Goal: Information Seeking & Learning: Learn about a topic

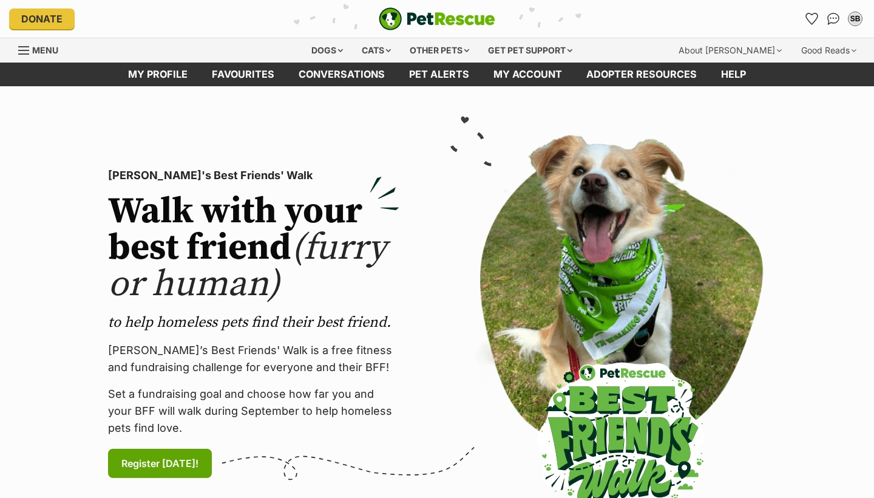
click at [32, 47] on span "Menu" at bounding box center [45, 50] width 26 height 10
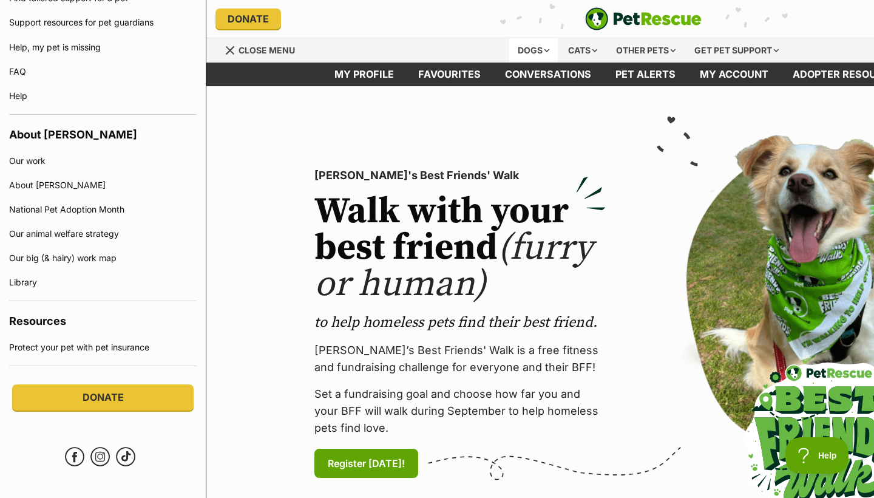
click at [531, 50] on div "Dogs" at bounding box center [533, 50] width 49 height 24
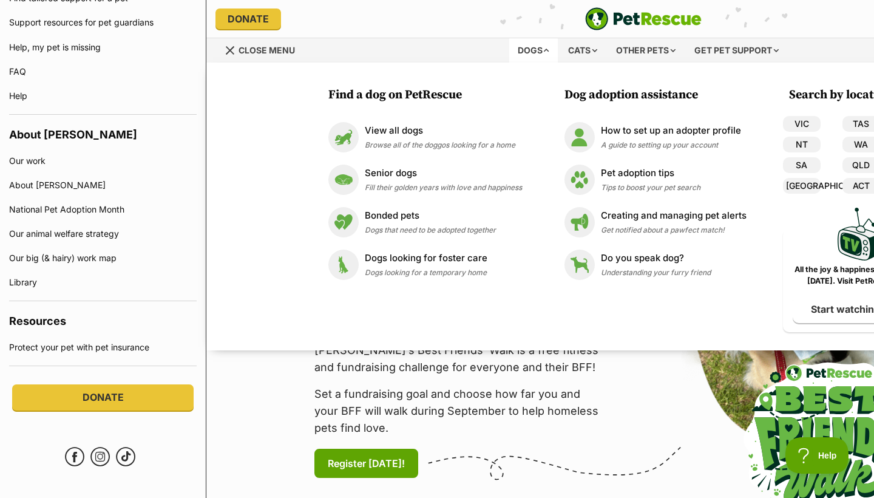
click at [225, 52] on div "Menu" at bounding box center [231, 51] width 12 height 10
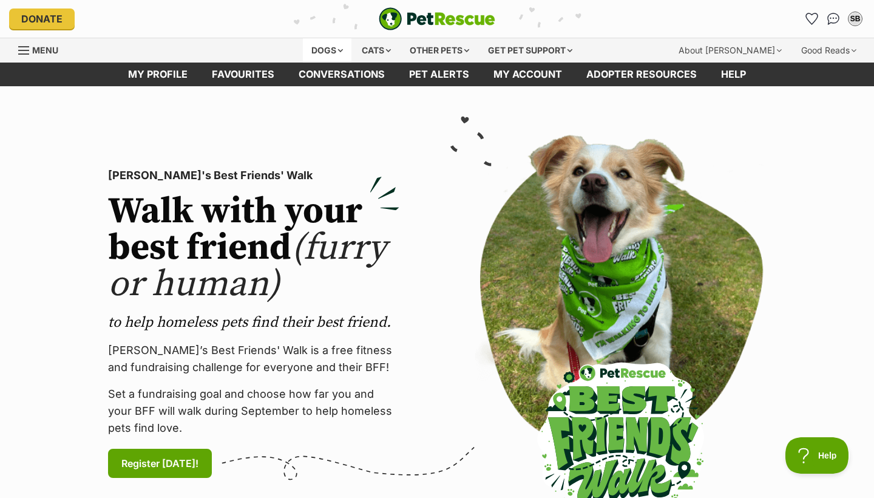
click at [323, 50] on div "Dogs" at bounding box center [327, 50] width 49 height 24
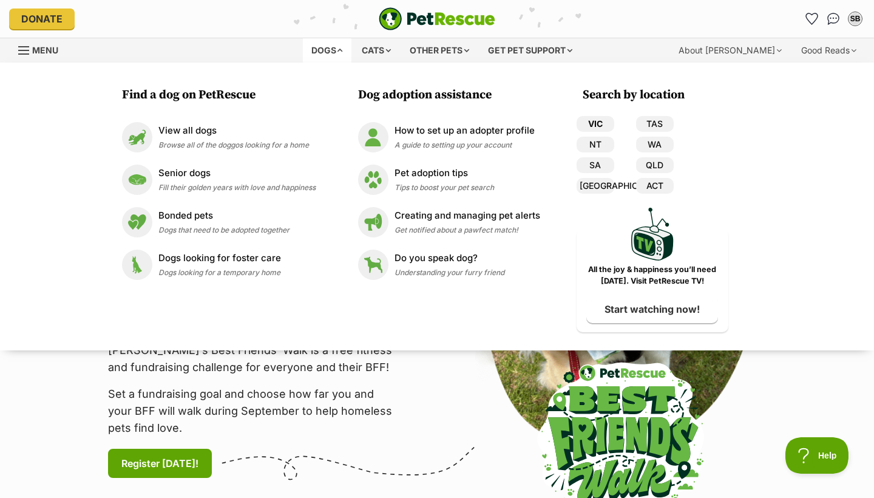
click at [606, 123] on link "VIC" at bounding box center [596, 124] width 38 height 16
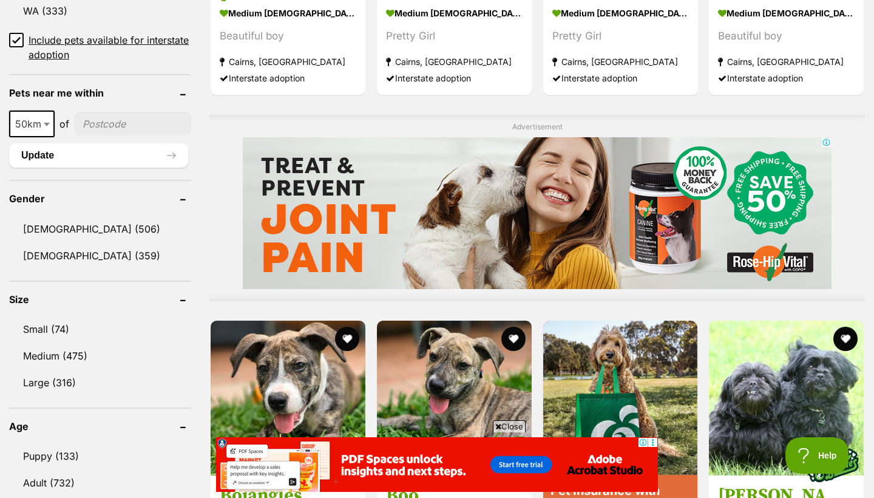
scroll to position [874, 0]
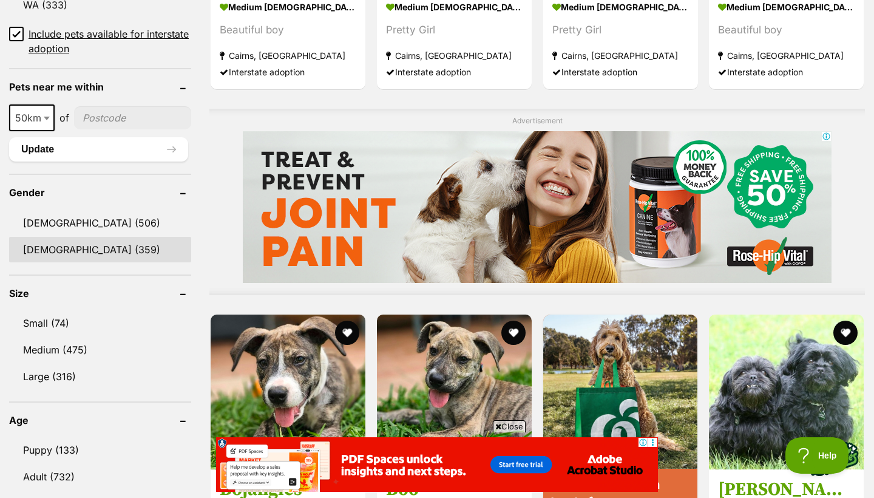
click at [67, 241] on link "Female (359)" at bounding box center [100, 249] width 182 height 25
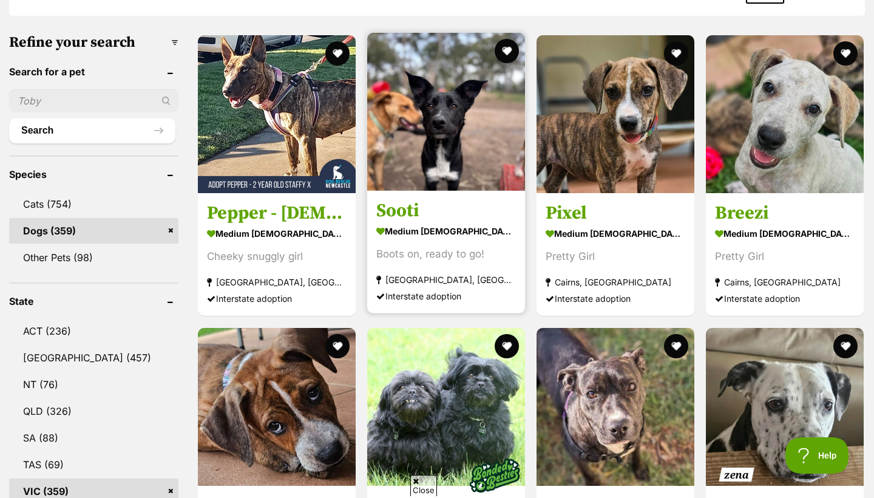
scroll to position [359, 0]
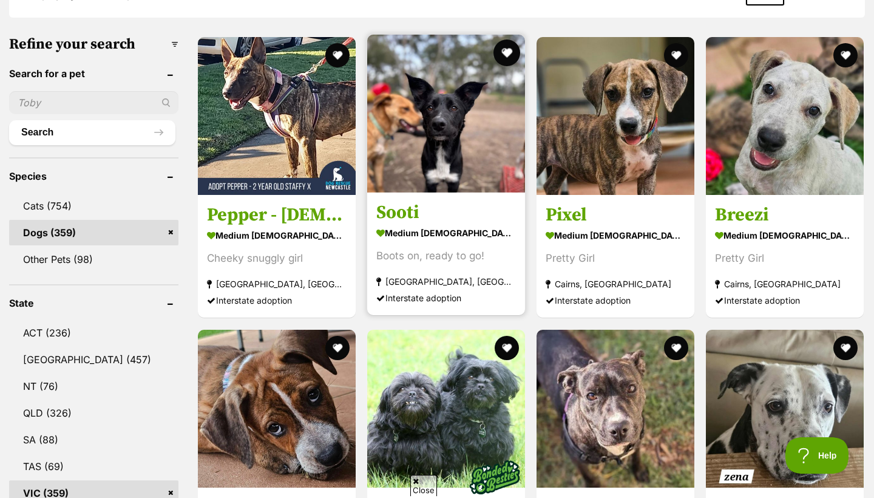
click at [493, 52] on button "favourite" at bounding box center [506, 52] width 27 height 27
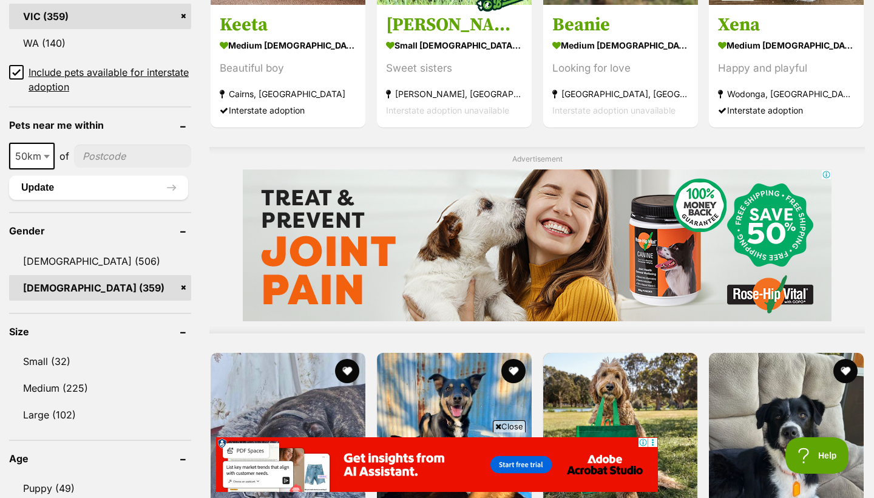
scroll to position [838, 0]
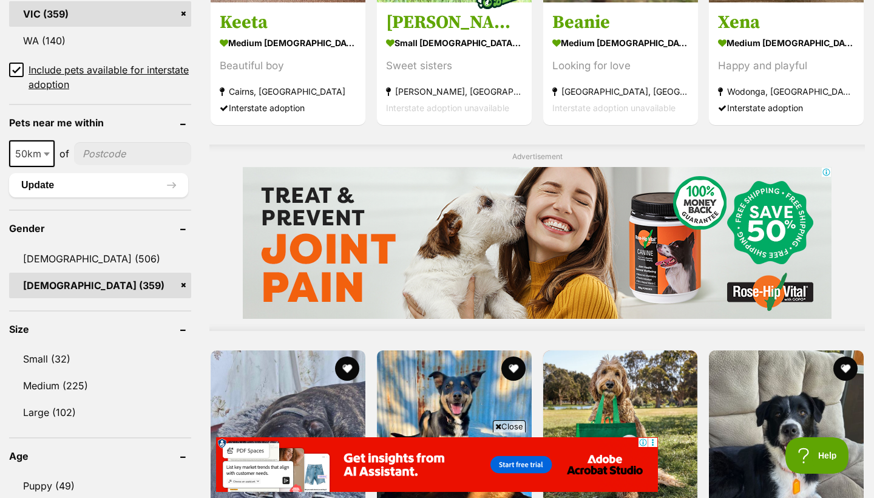
click at [145, 156] on input"] "postcode" at bounding box center [132, 153] width 117 height 23
type input"] "3160"
click at [141, 175] on button "Update" at bounding box center [98, 185] width 179 height 24
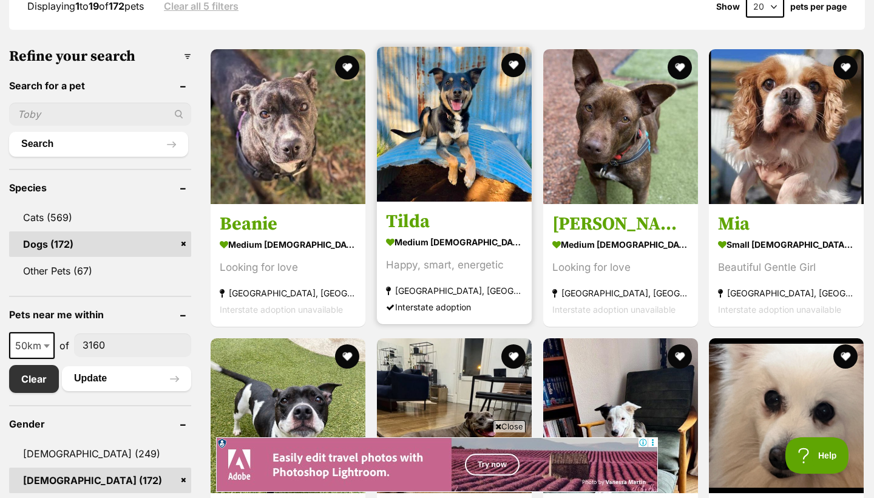
click at [426, 226] on h3 "Tilda" at bounding box center [454, 221] width 137 height 23
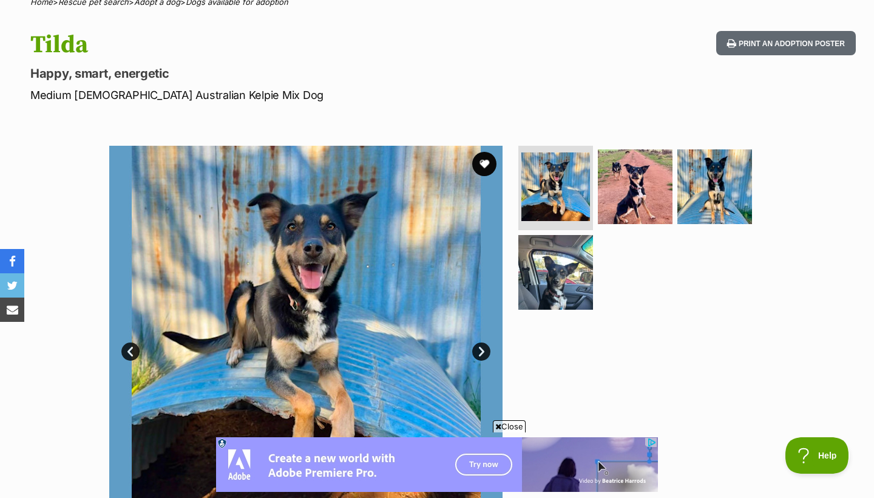
scroll to position [118, 0]
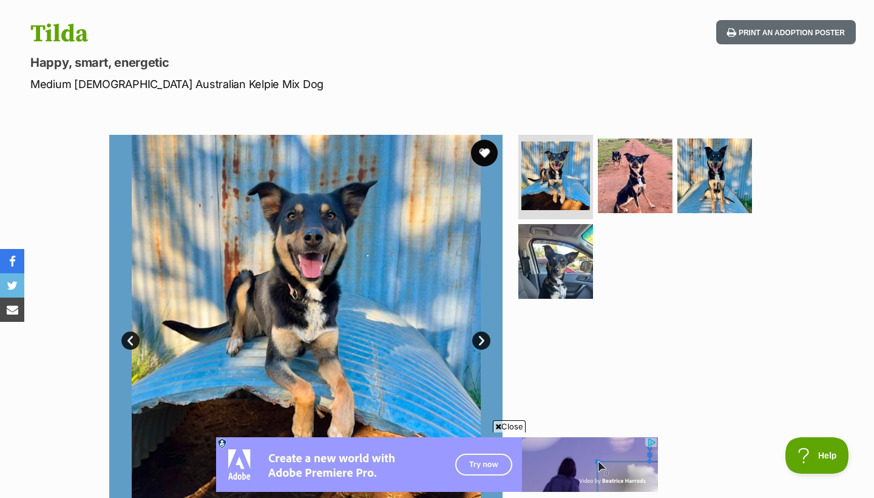
click at [480, 157] on button "favourite" at bounding box center [484, 153] width 27 height 27
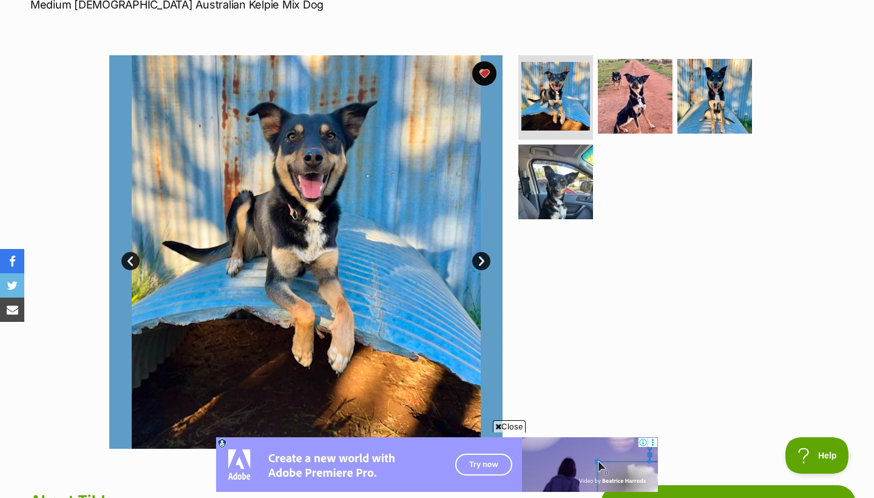
scroll to position [195, 0]
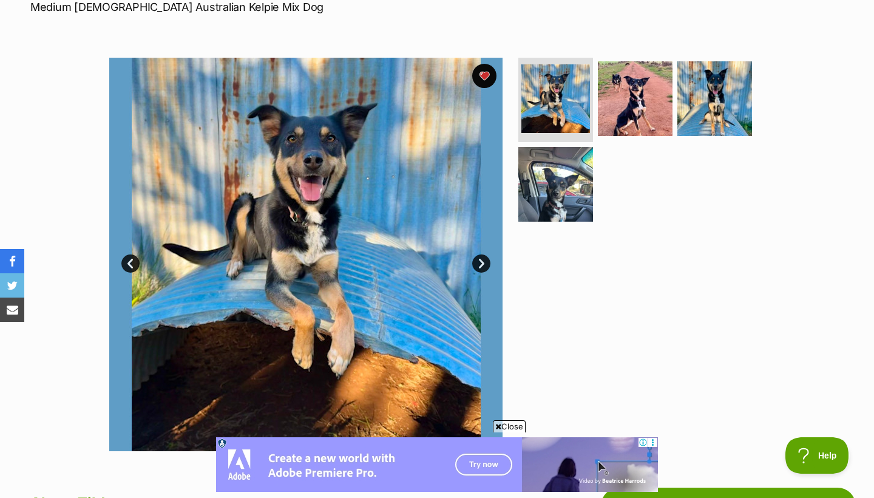
click at [483, 266] on link "Next" at bounding box center [481, 263] width 18 height 18
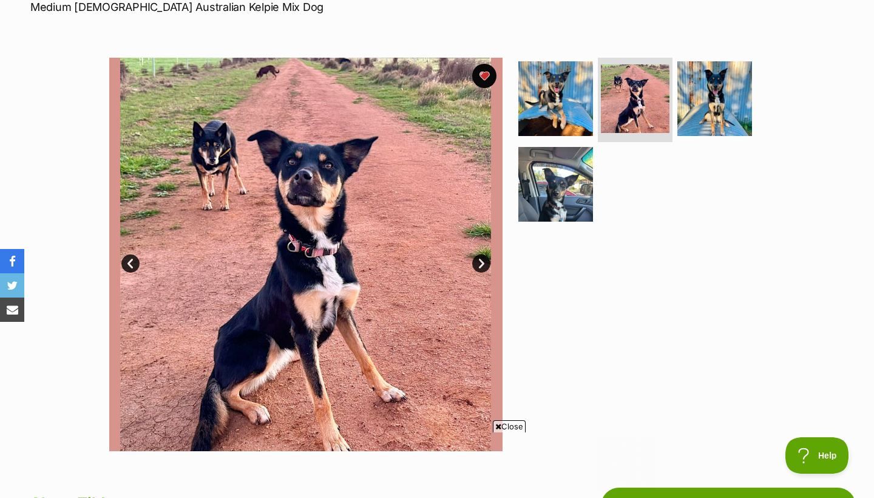
scroll to position [0, 0]
click at [483, 265] on link "Next" at bounding box center [481, 263] width 18 height 18
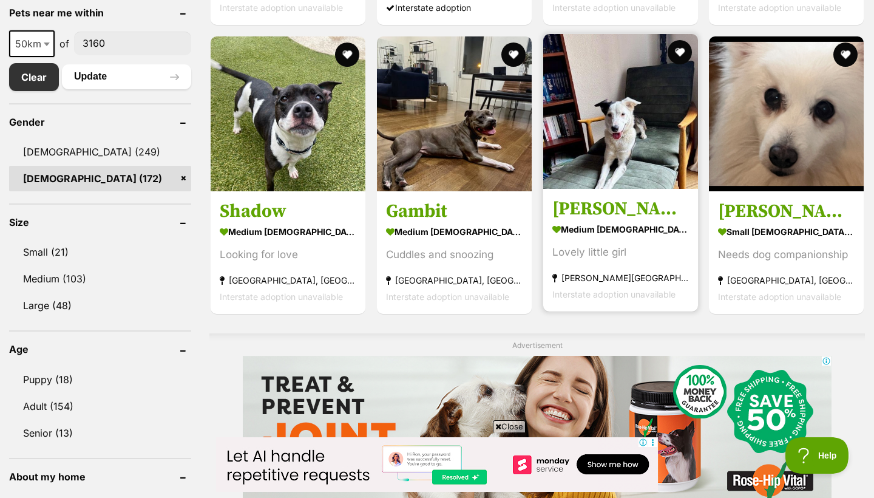
scroll to position [653, 0]
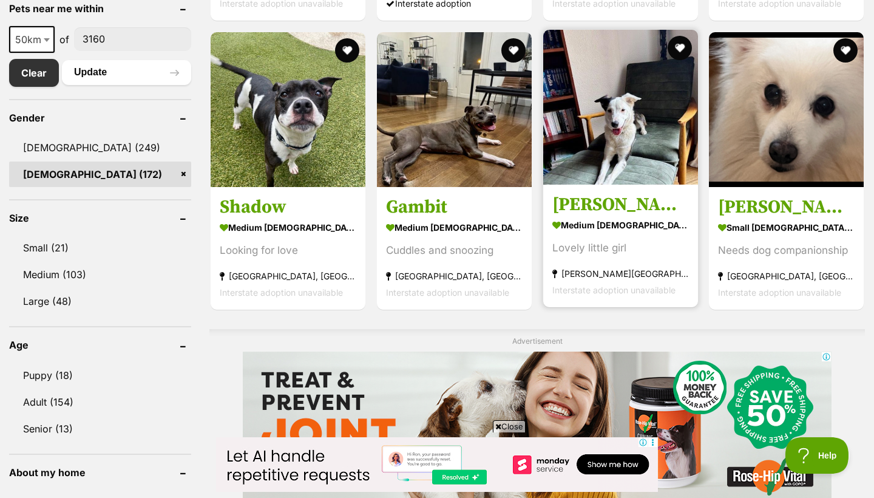
click at [630, 192] on link "Xena Uffelman medium female Dog Lovely little girl Elwood, VIC Interstate adopt…" at bounding box center [620, 245] width 155 height 123
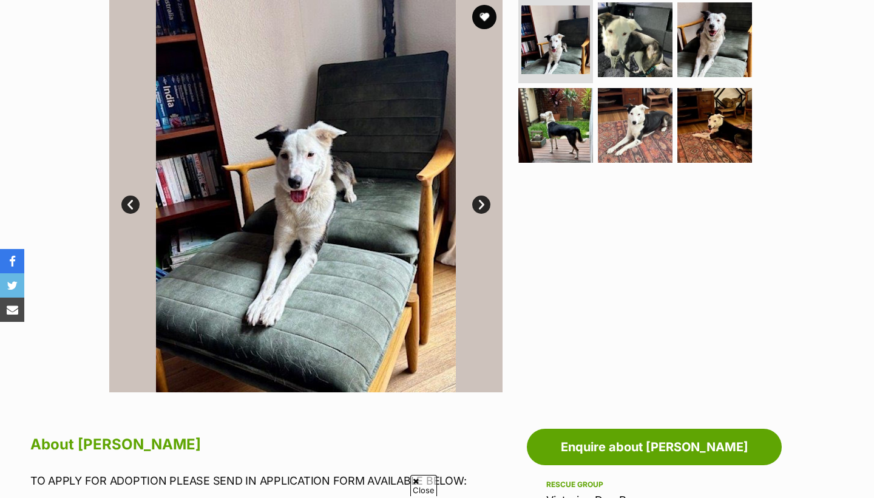
click at [480, 197] on link "Next" at bounding box center [481, 204] width 18 height 18
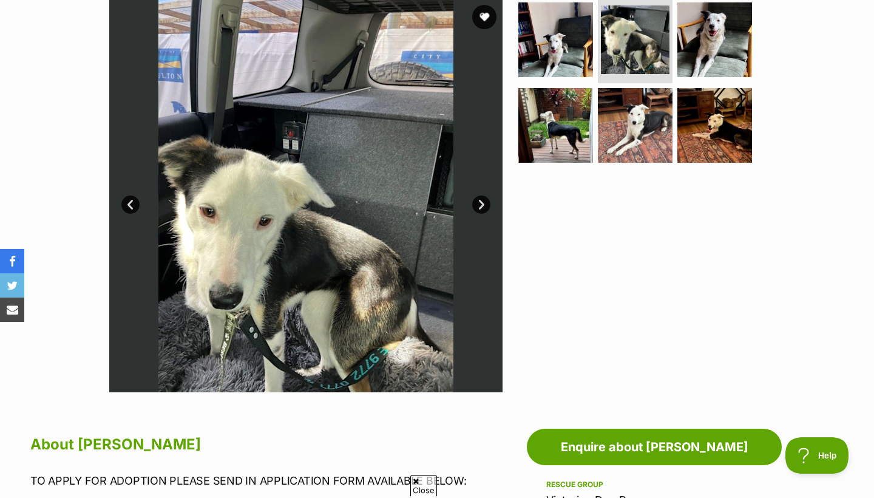
click at [135, 204] on link "Prev" at bounding box center [130, 204] width 18 height 18
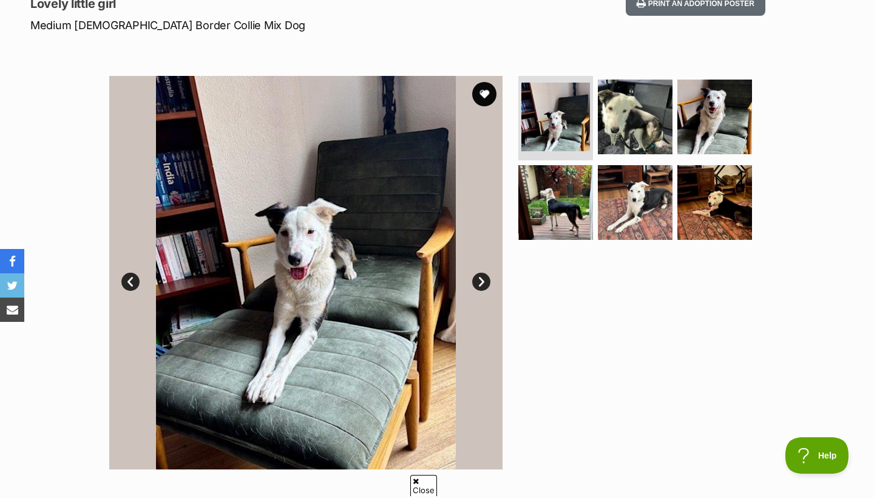
scroll to position [187, 0]
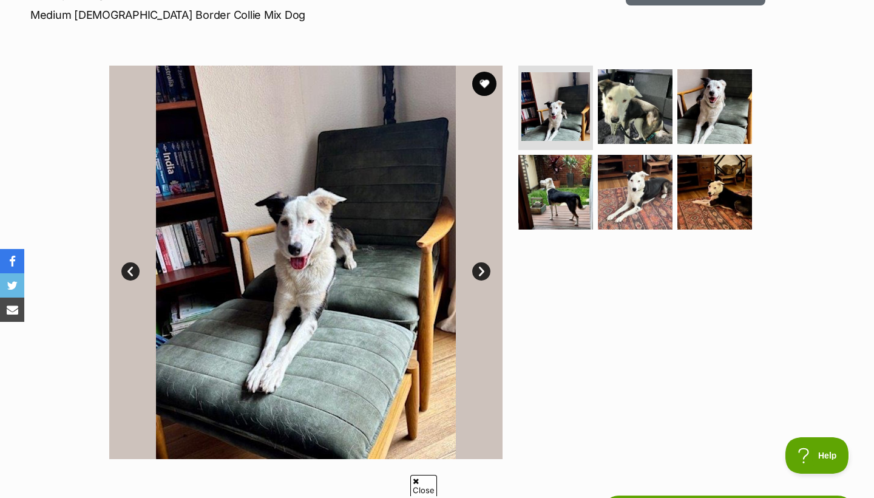
click at [483, 268] on link "Next" at bounding box center [481, 271] width 18 height 18
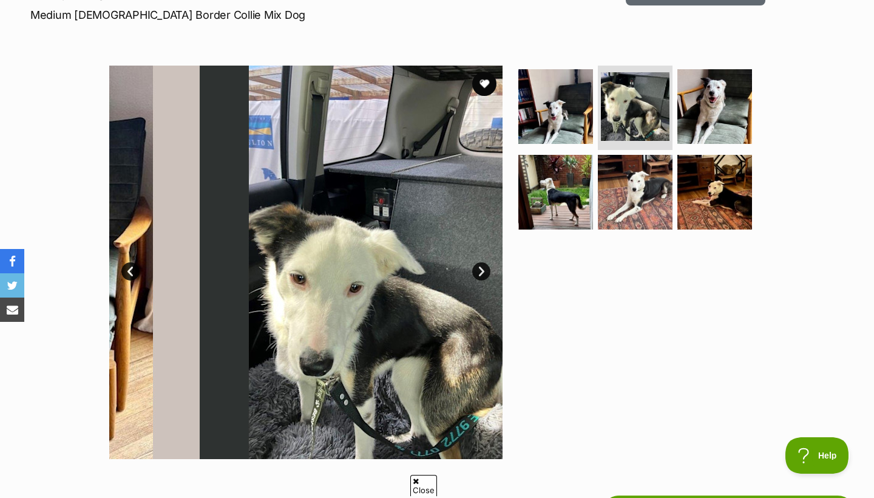
click at [483, 268] on link "Next" at bounding box center [481, 271] width 18 height 18
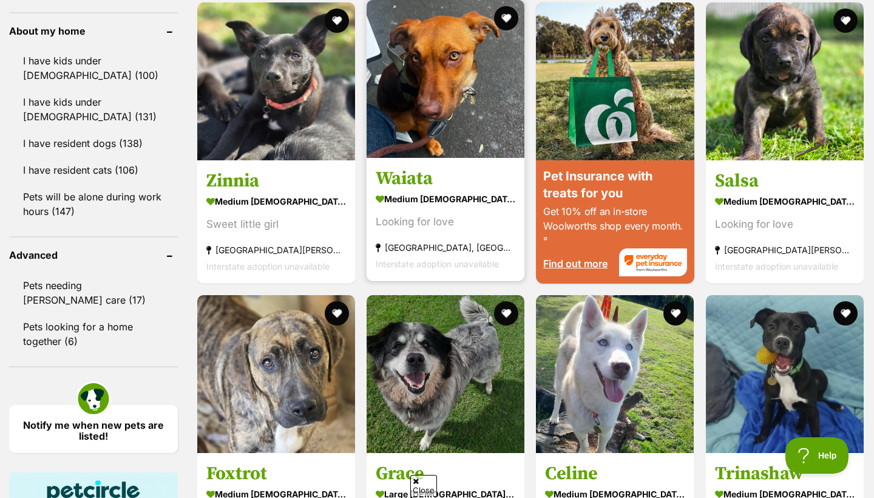
scroll to position [1096, 0]
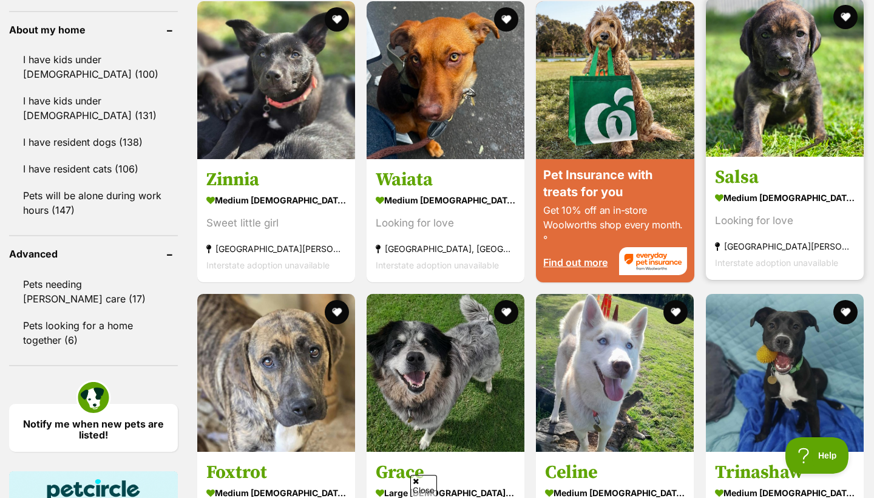
click at [744, 189] on h3 "Salsa" at bounding box center [785, 177] width 140 height 23
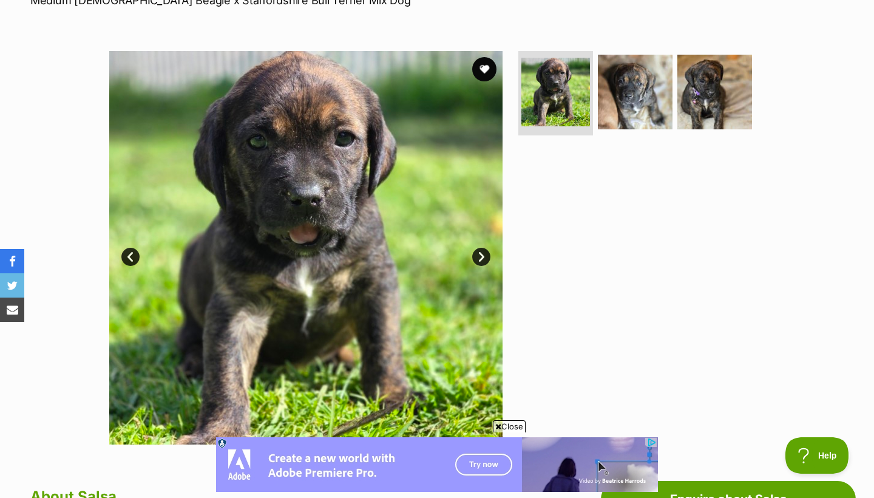
scroll to position [137, 0]
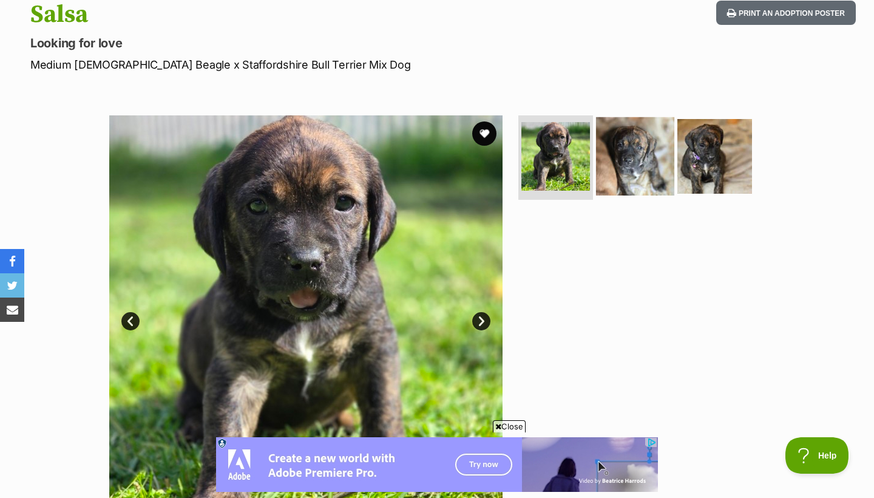
click at [626, 135] on img at bounding box center [635, 156] width 78 height 78
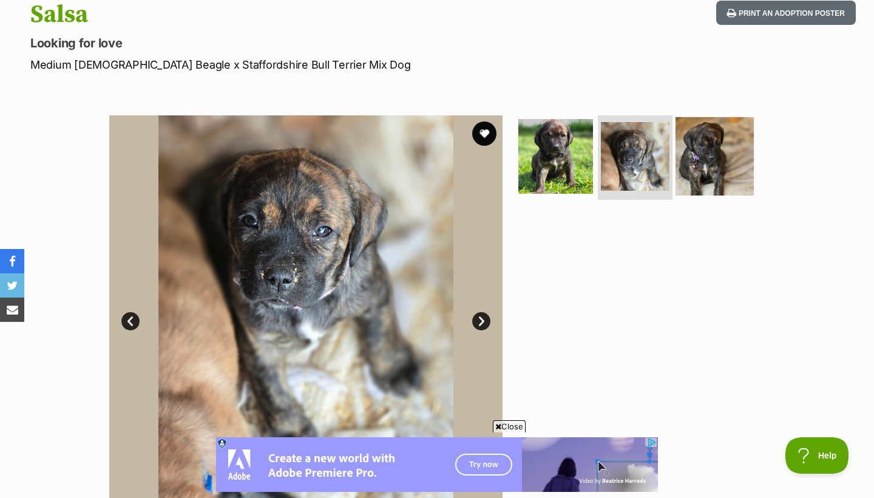
click at [741, 142] on img at bounding box center [715, 156] width 78 height 78
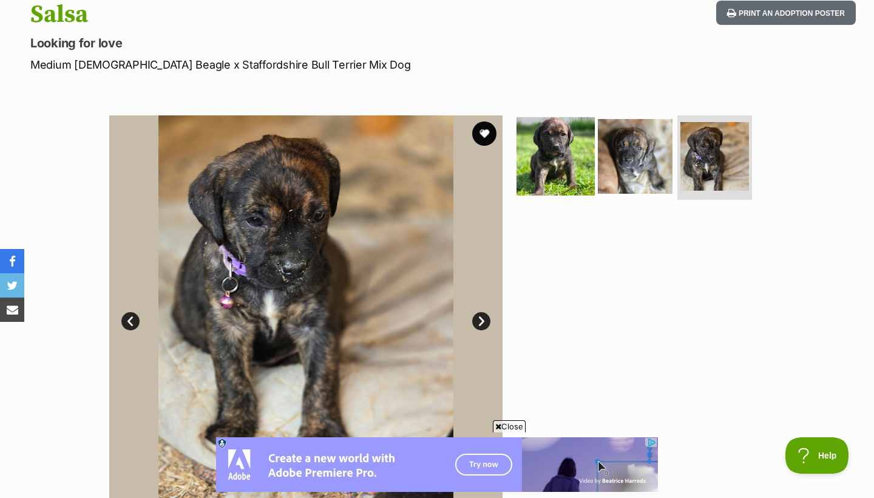
click at [534, 156] on img at bounding box center [556, 156] width 78 height 78
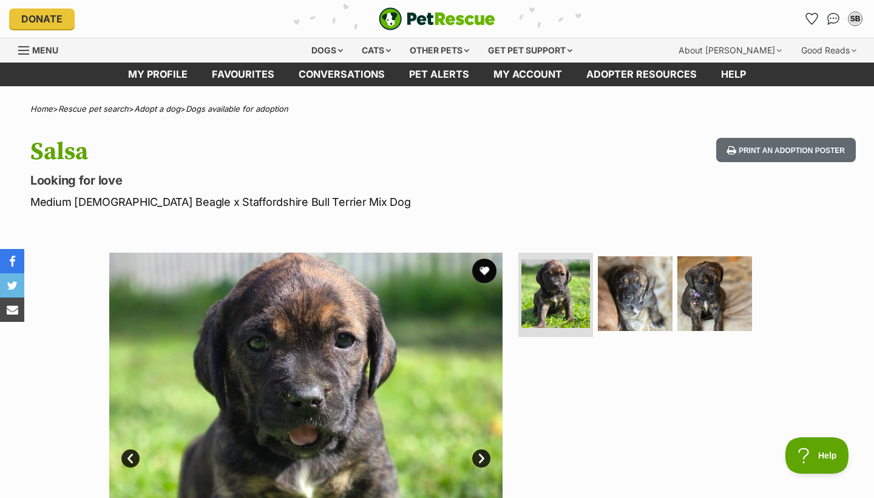
scroll to position [0, 0]
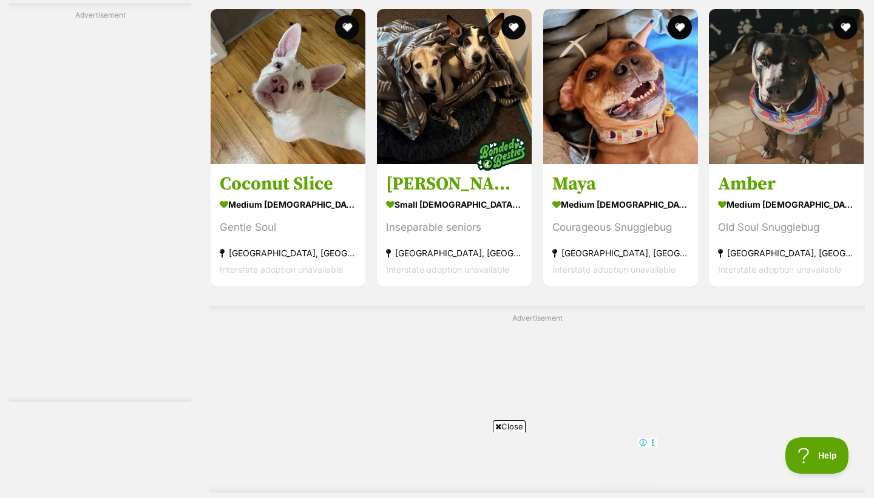
scroll to position [1884, 0]
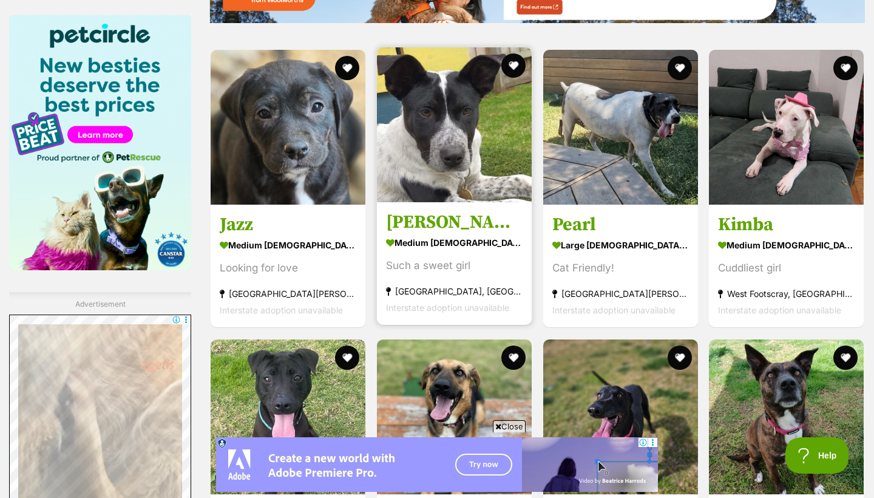
scroll to position [1551, 0]
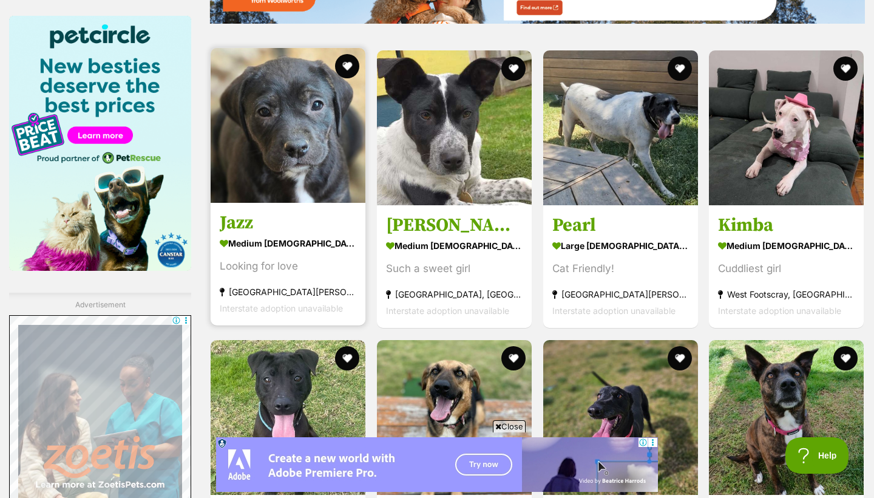
click at [263, 218] on h3 "Jazz" at bounding box center [288, 223] width 137 height 23
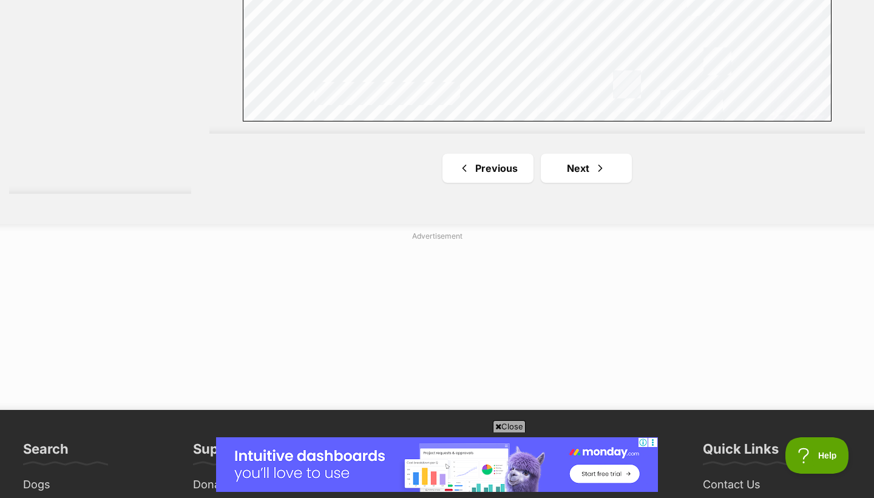
scroll to position [2228, 0]
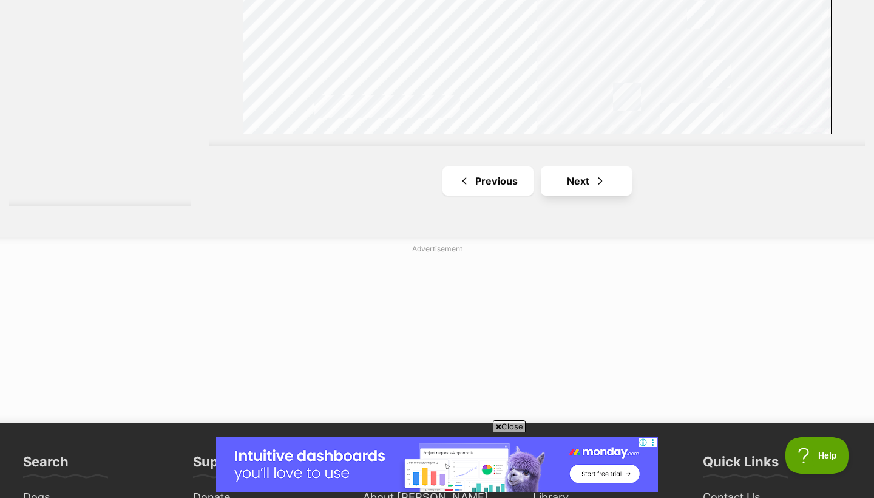
click at [602, 177] on span "Next page" at bounding box center [600, 181] width 12 height 15
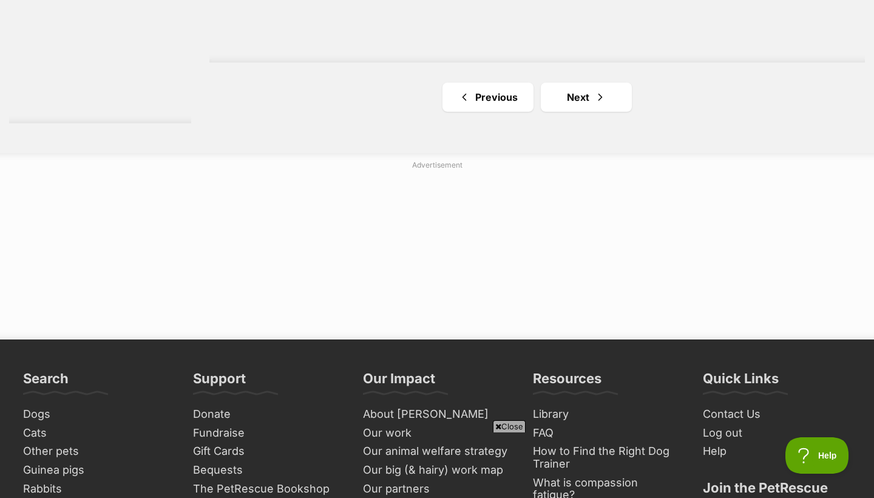
scroll to position [2386, 0]
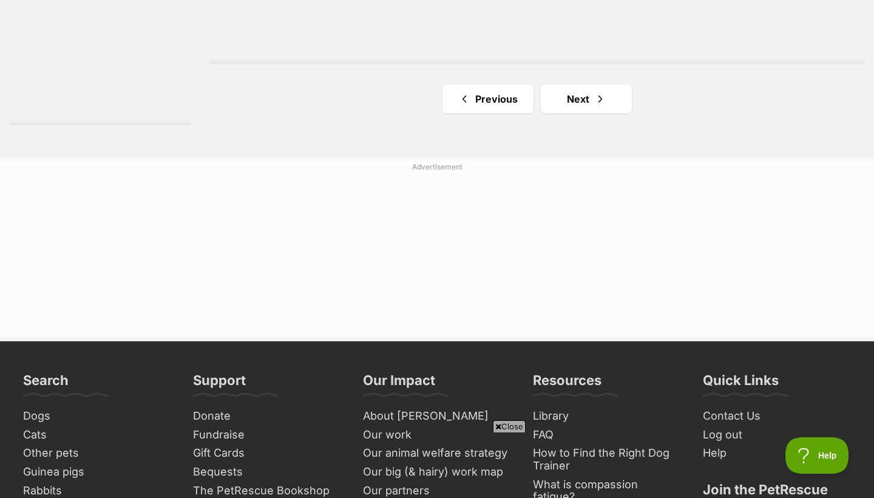
click at [600, 92] on span "Next page" at bounding box center [600, 99] width 12 height 15
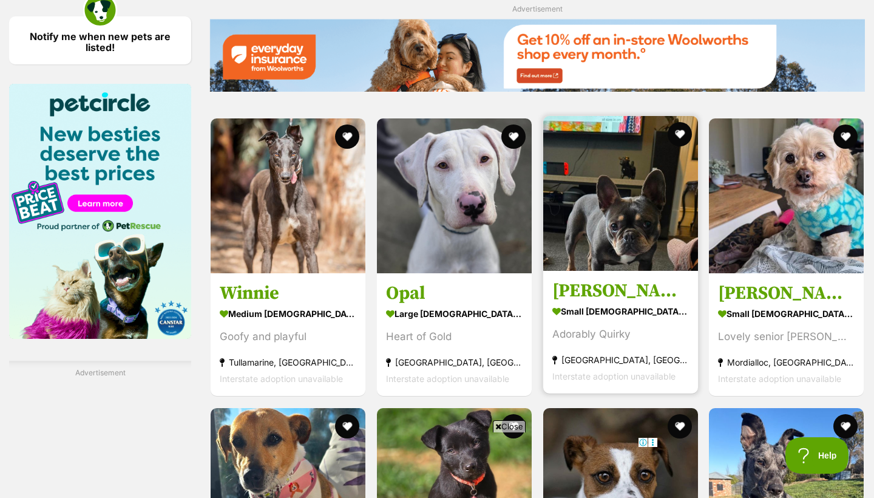
scroll to position [1502, 0]
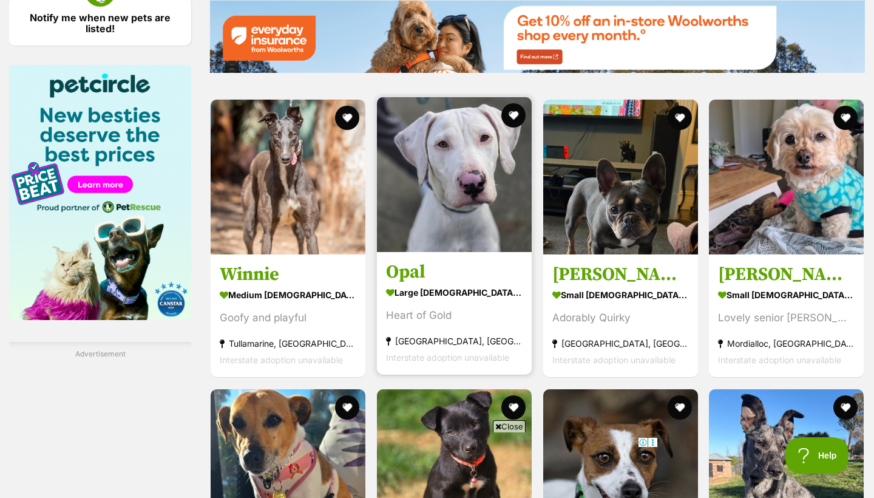
click at [410, 270] on h3 "Opal" at bounding box center [454, 272] width 137 height 23
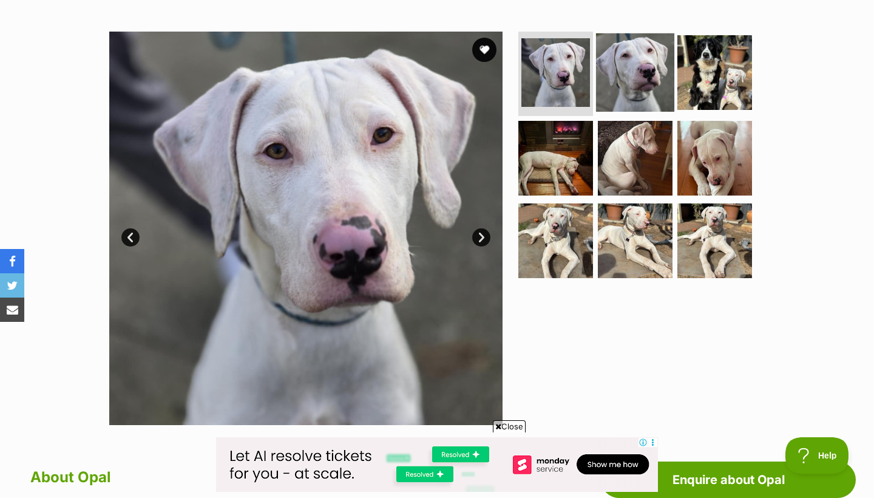
scroll to position [230, 0]
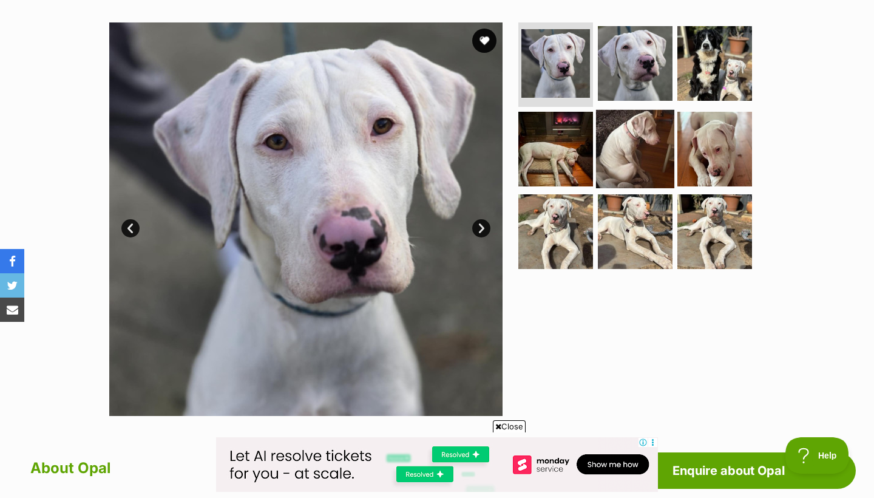
click at [626, 134] on img at bounding box center [635, 149] width 78 height 78
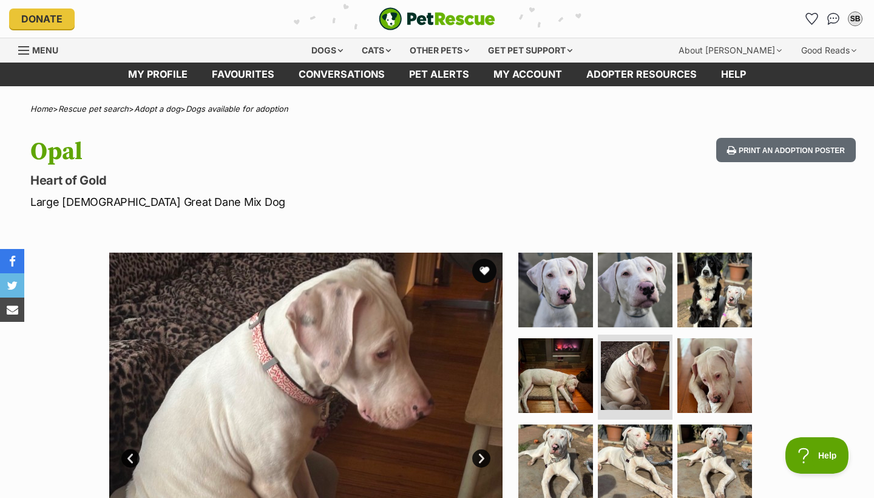
scroll to position [0, 0]
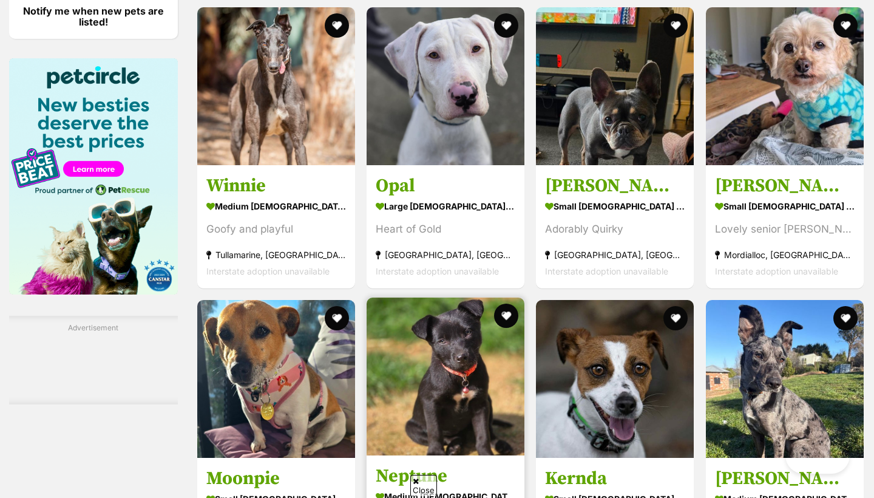
click at [404, 464] on h3 "Neptune" at bounding box center [446, 475] width 140 height 23
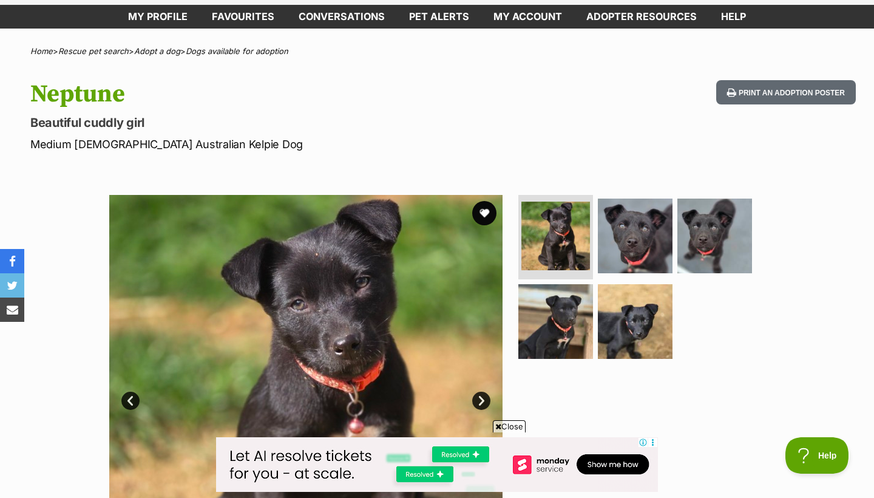
scroll to position [59, 0]
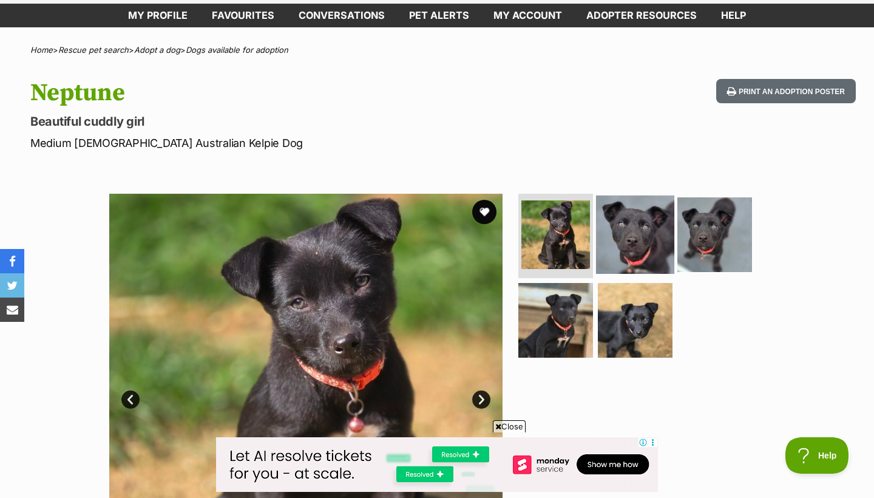
click at [643, 217] on img at bounding box center [635, 234] width 78 height 78
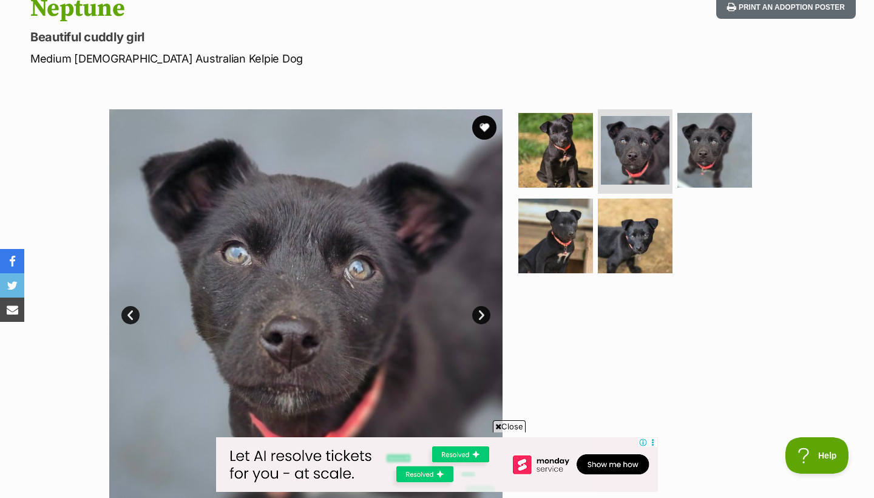
scroll to position [149, 0]
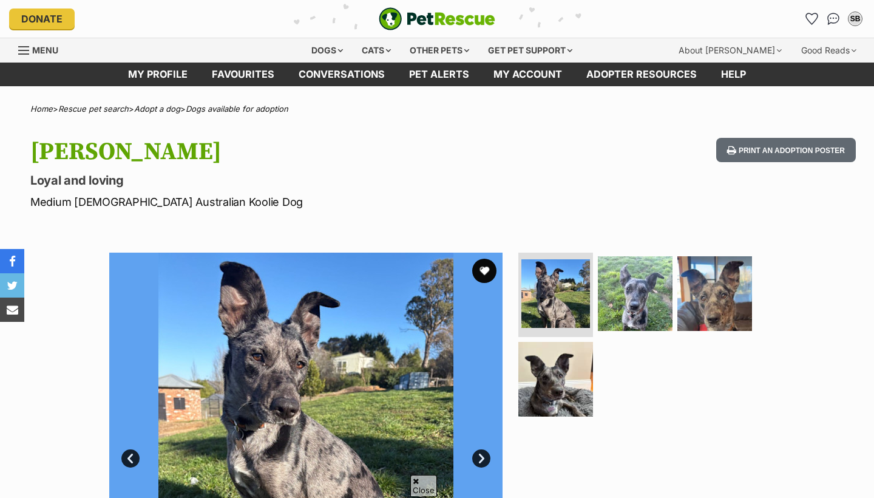
click at [576, 342] on img at bounding box center [555, 379] width 75 height 75
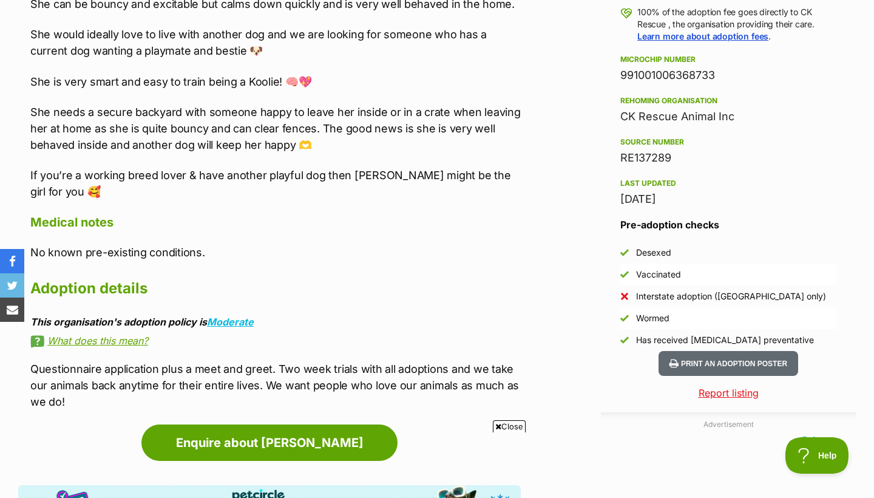
scroll to position [612, 0]
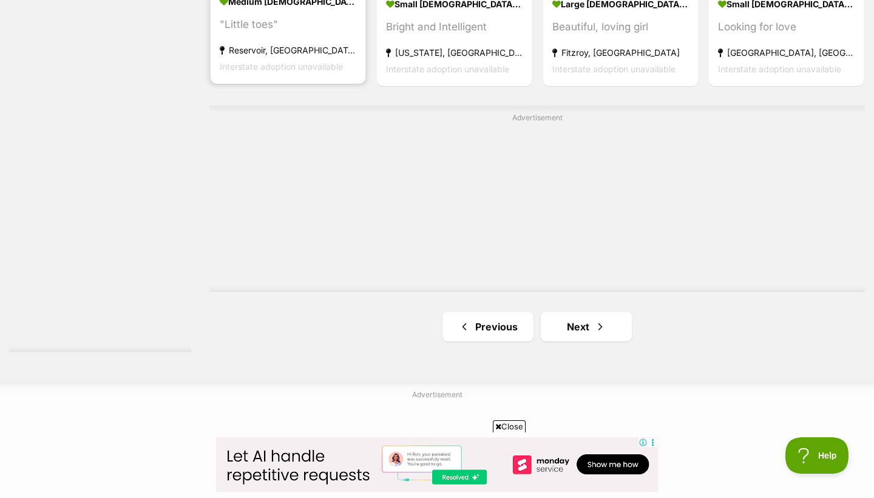
scroll to position [2089, 0]
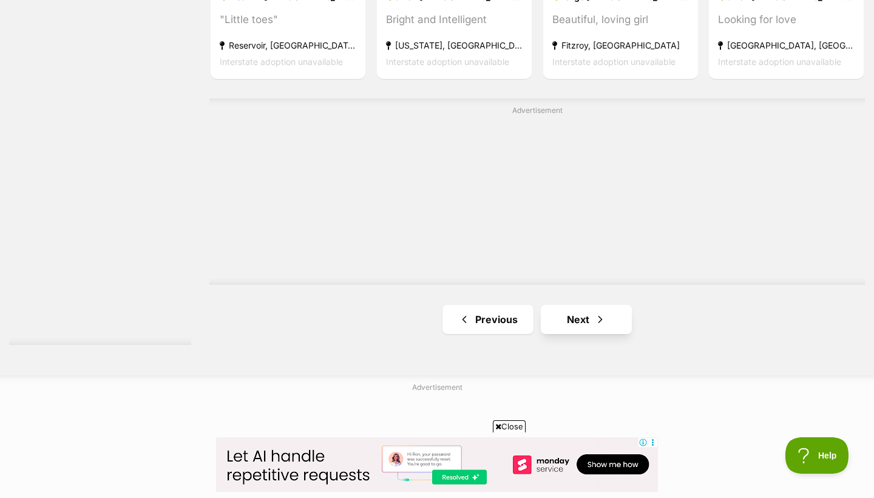
click at [585, 320] on link "Next" at bounding box center [586, 319] width 91 height 29
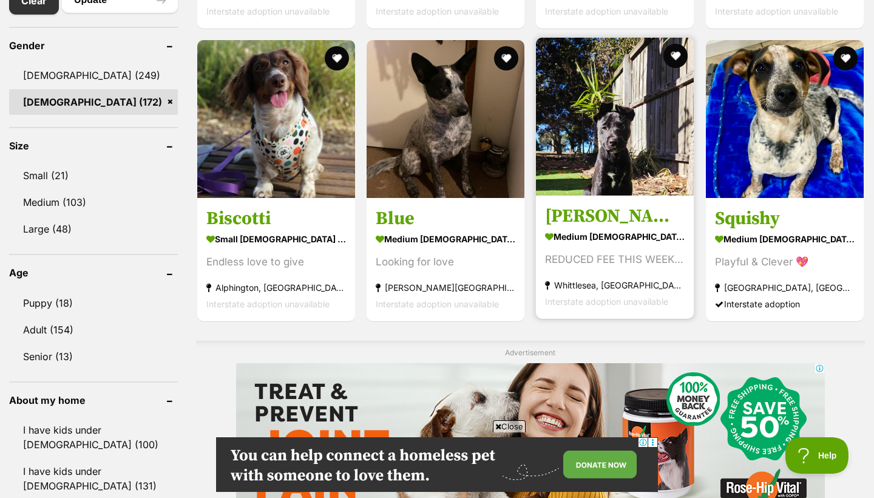
scroll to position [723, 0]
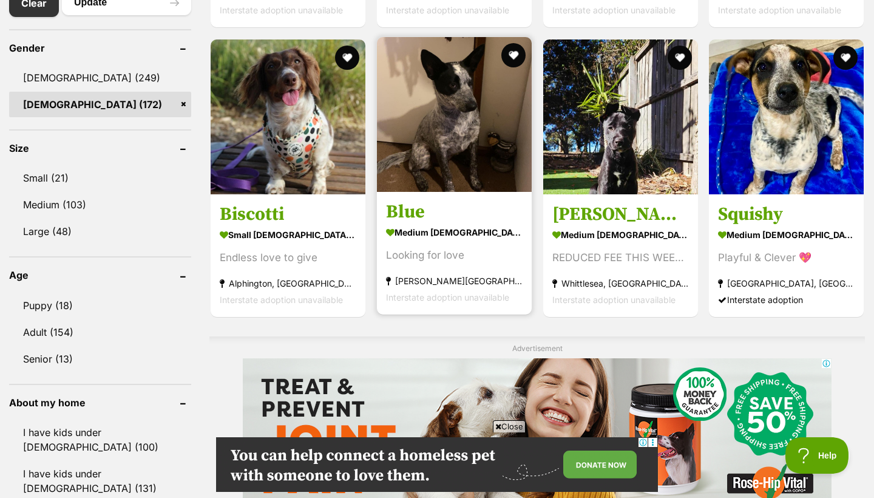
click at [412, 206] on h3 "Blue" at bounding box center [454, 211] width 137 height 23
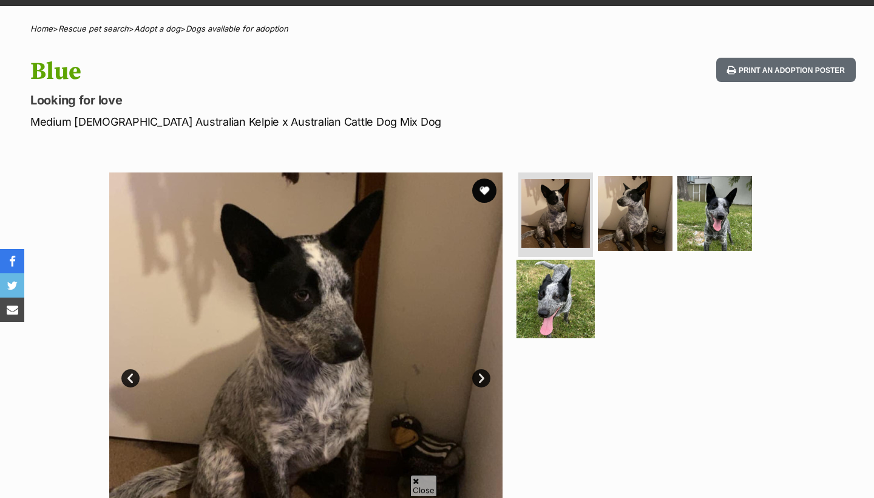
click at [575, 294] on img at bounding box center [556, 299] width 78 height 78
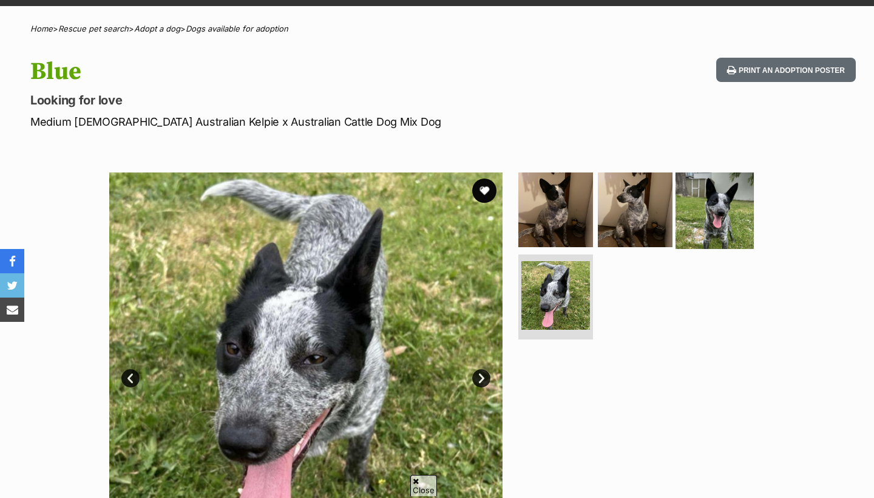
click at [699, 221] on img at bounding box center [715, 209] width 78 height 78
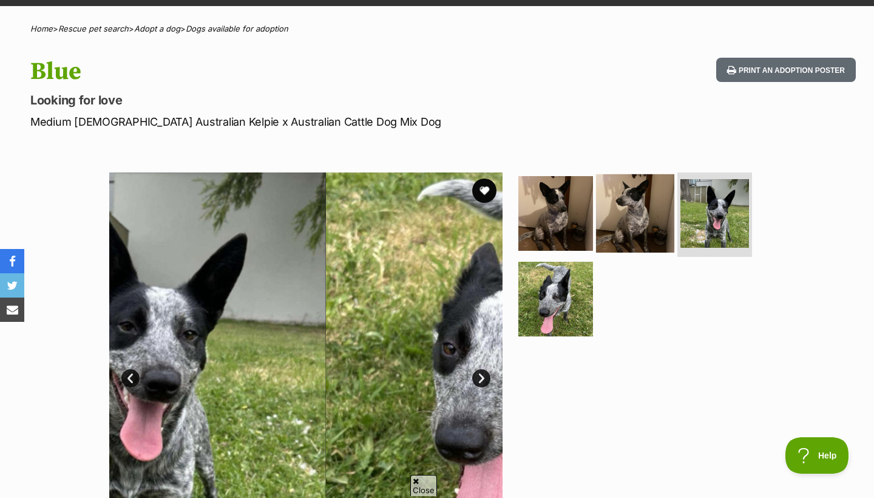
click at [646, 218] on img at bounding box center [635, 213] width 78 height 78
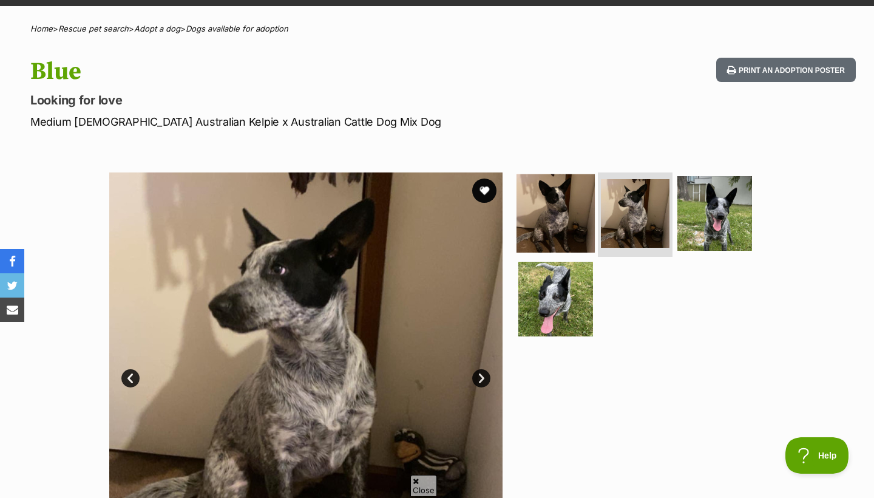
click at [573, 212] on img at bounding box center [556, 213] width 78 height 78
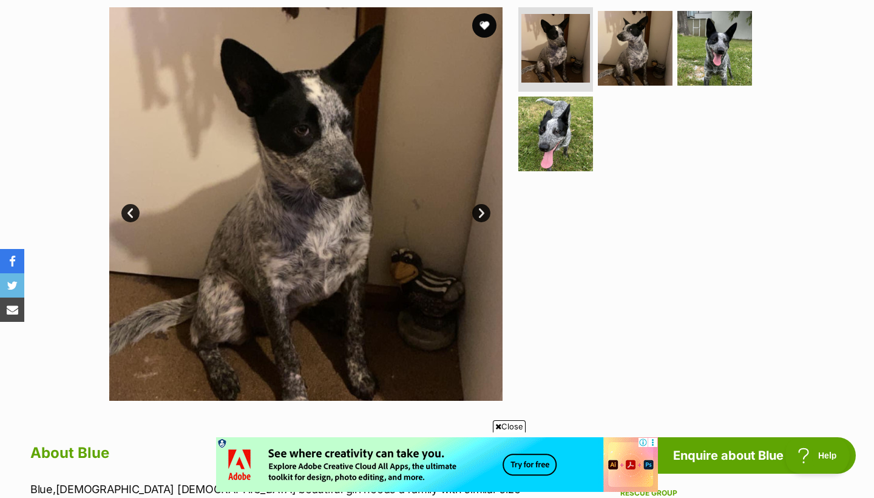
scroll to position [214, 0]
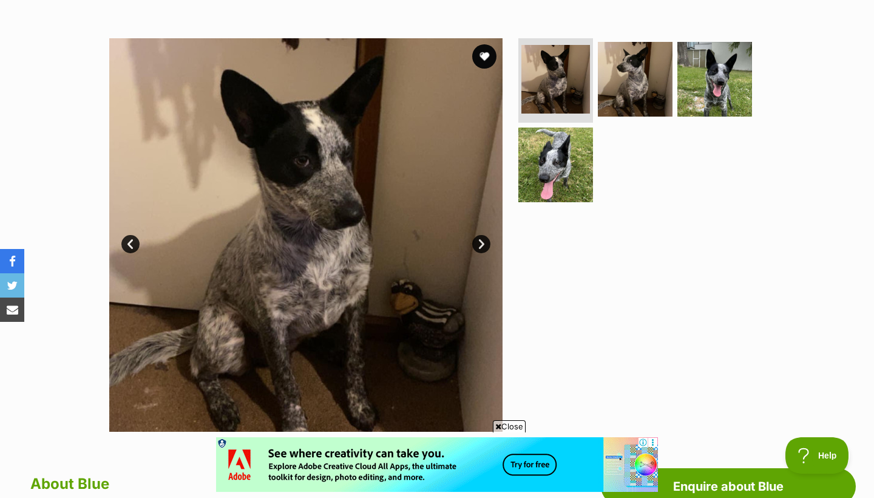
click at [483, 243] on link "Next" at bounding box center [481, 244] width 18 height 18
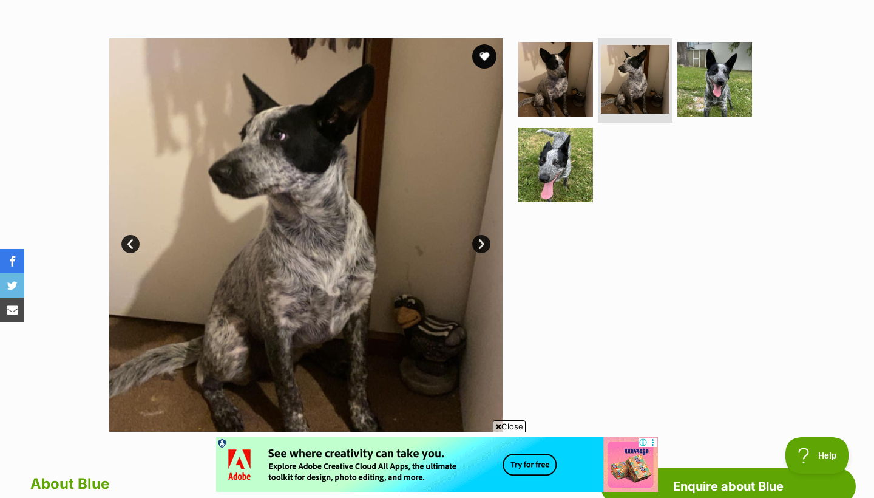
click at [484, 244] on link "Next" at bounding box center [481, 244] width 18 height 18
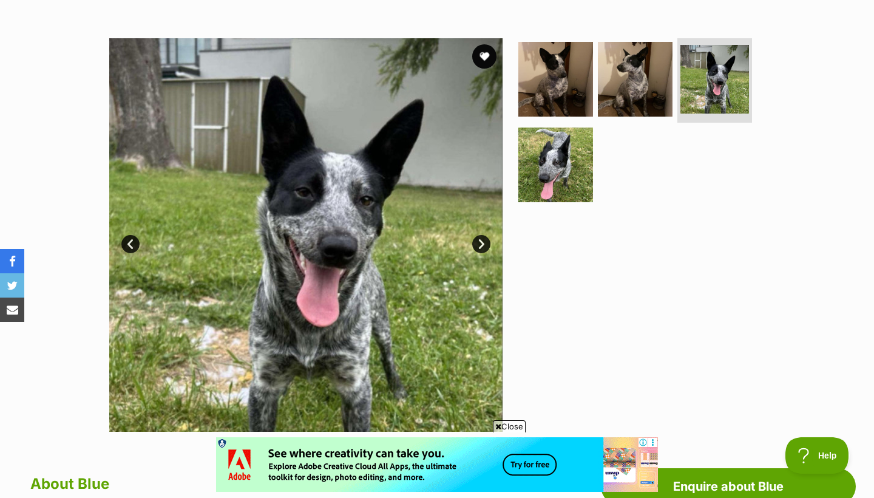
click at [484, 244] on link "Next" at bounding box center [481, 244] width 18 height 18
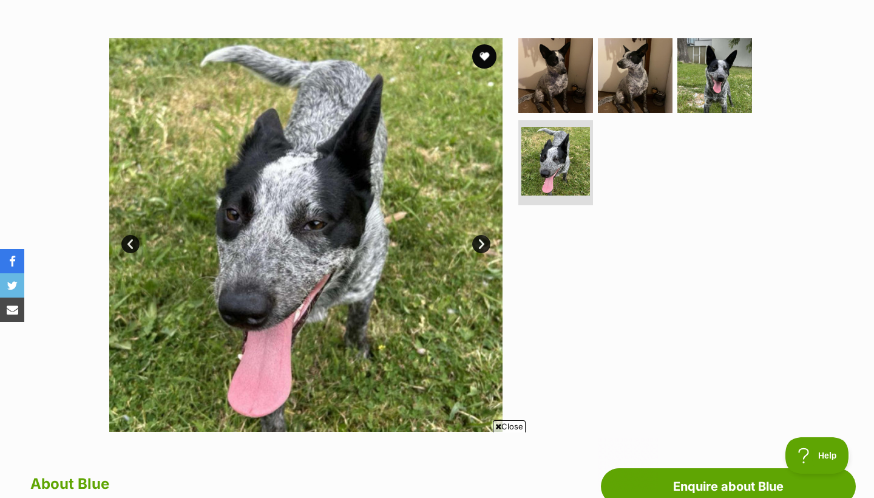
scroll to position [0, 0]
click at [737, 84] on img at bounding box center [715, 75] width 78 height 78
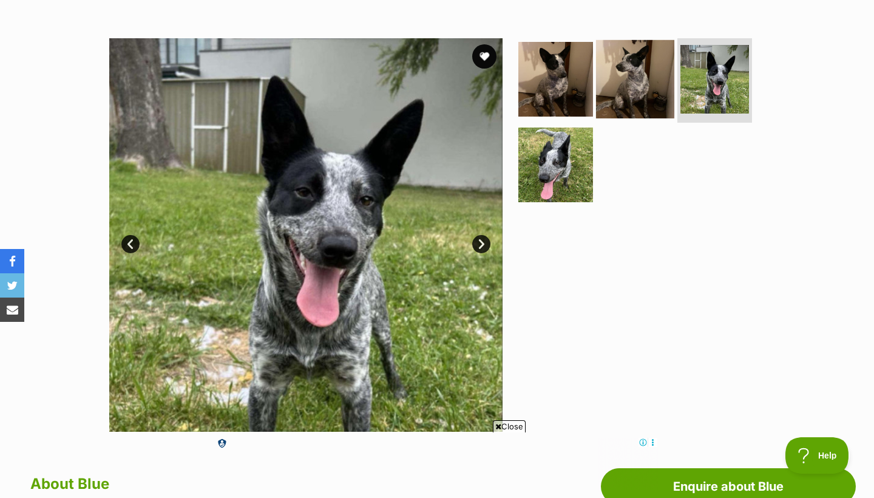
click at [631, 73] on img at bounding box center [635, 78] width 78 height 78
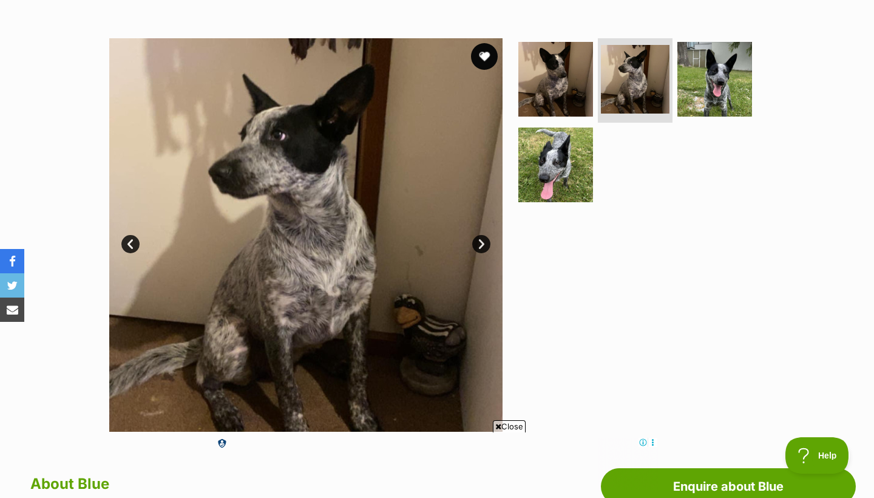
click at [484, 58] on button "favourite" at bounding box center [484, 56] width 27 height 27
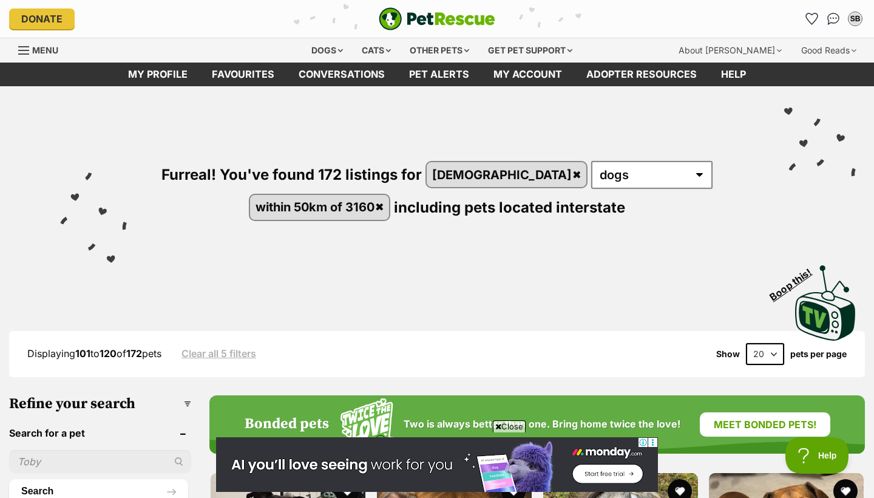
scroll to position [92, 0]
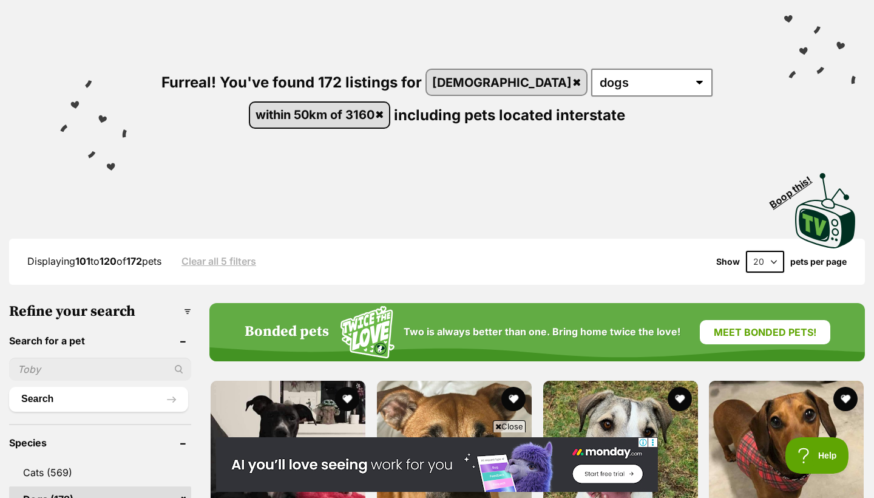
click at [385, 115] on link "within 50km of 3160" at bounding box center [320, 115] width 140 height 25
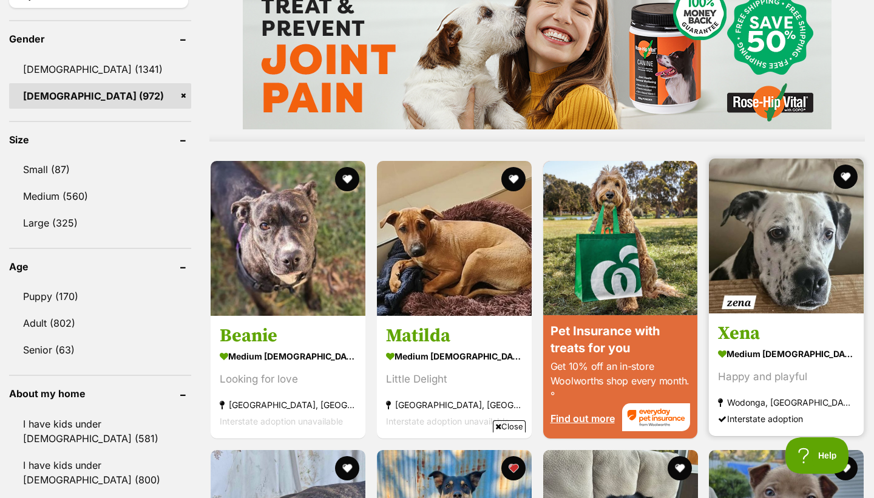
click at [762, 348] on strong "medium female Dog" at bounding box center [786, 354] width 137 height 18
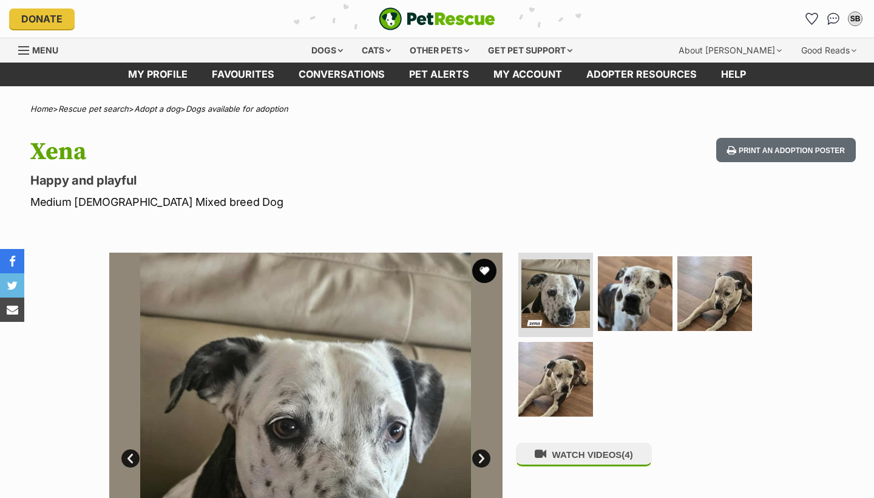
scroll to position [27, 0]
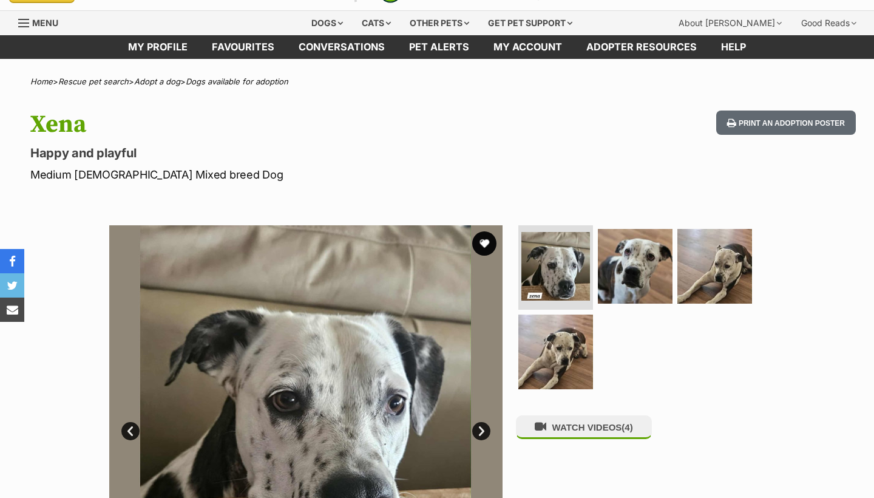
click at [631, 265] on img at bounding box center [635, 266] width 75 height 75
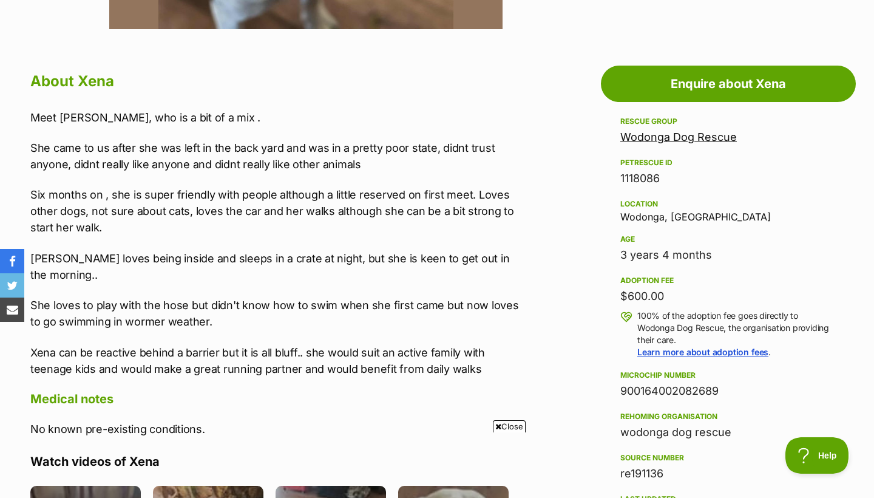
scroll to position [588, 0]
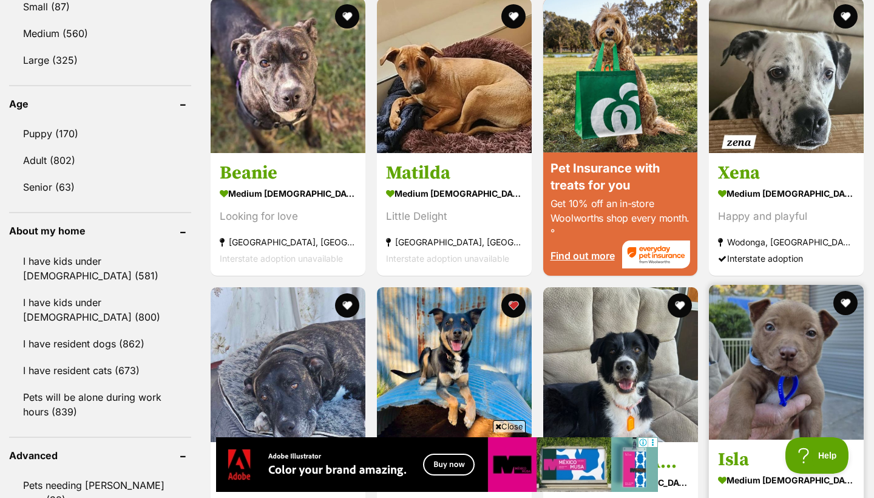
click at [739, 448] on h3 "Isla" at bounding box center [786, 459] width 137 height 23
